Goal: Task Accomplishment & Management: Manage account settings

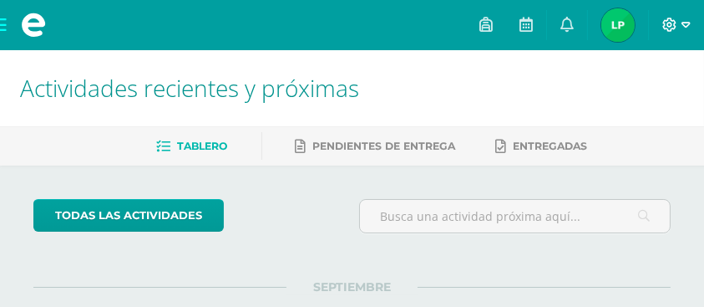
click at [665, 29] on icon at bounding box center [671, 25] width 14 height 14
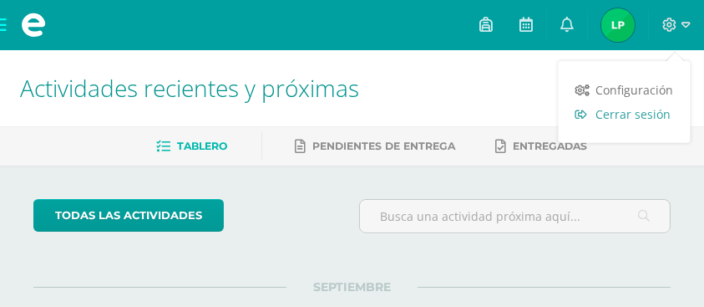
click at [642, 117] on span "Cerrar sesión" at bounding box center [634, 114] width 75 height 16
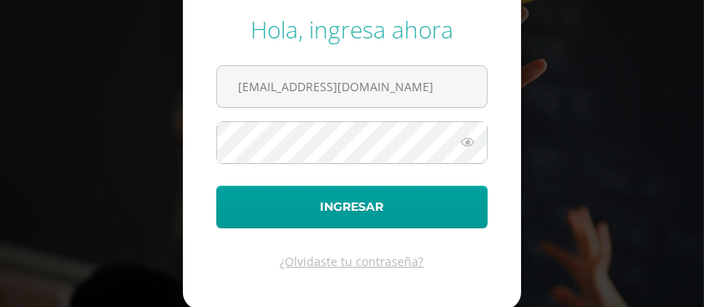
drag, startPoint x: 439, startPoint y: 102, endPoint x: 438, endPoint y: 115, distance: 13.4
click at [439, 102] on input "[EMAIL_ADDRESS][DOMAIN_NAME]" at bounding box center [352, 86] width 270 height 41
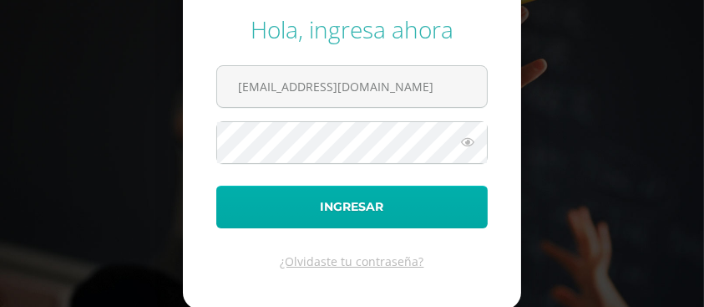
type input "[EMAIL_ADDRESS][DOMAIN_NAME]"
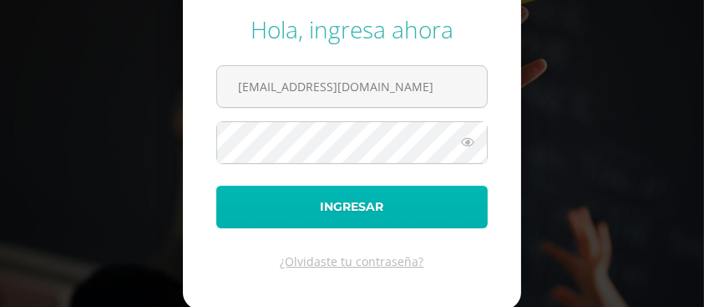
click at [399, 212] on button "Ingresar" at bounding box center [352, 207] width 272 height 43
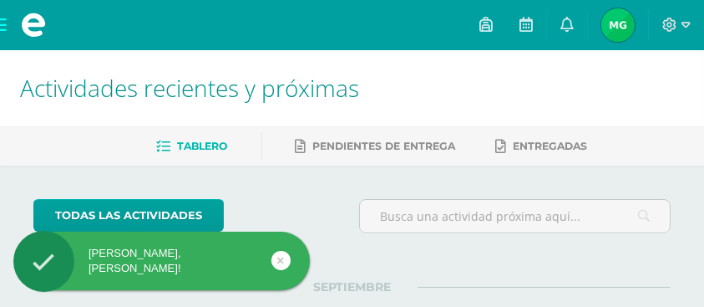
click at [276, 261] on link at bounding box center [281, 260] width 19 height 19
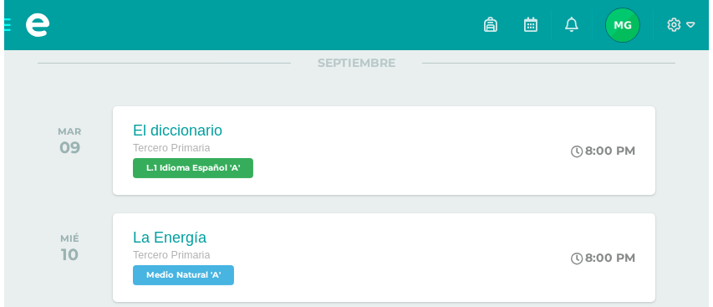
scroll to position [278, 0]
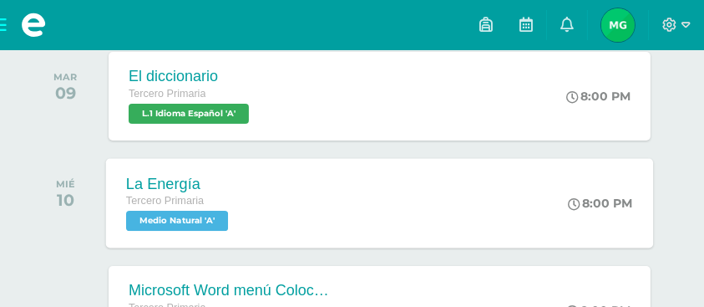
click at [201, 224] on span "Medio Natural 'A'" at bounding box center [177, 221] width 102 height 20
